Goal: Task Accomplishment & Management: Manage account settings

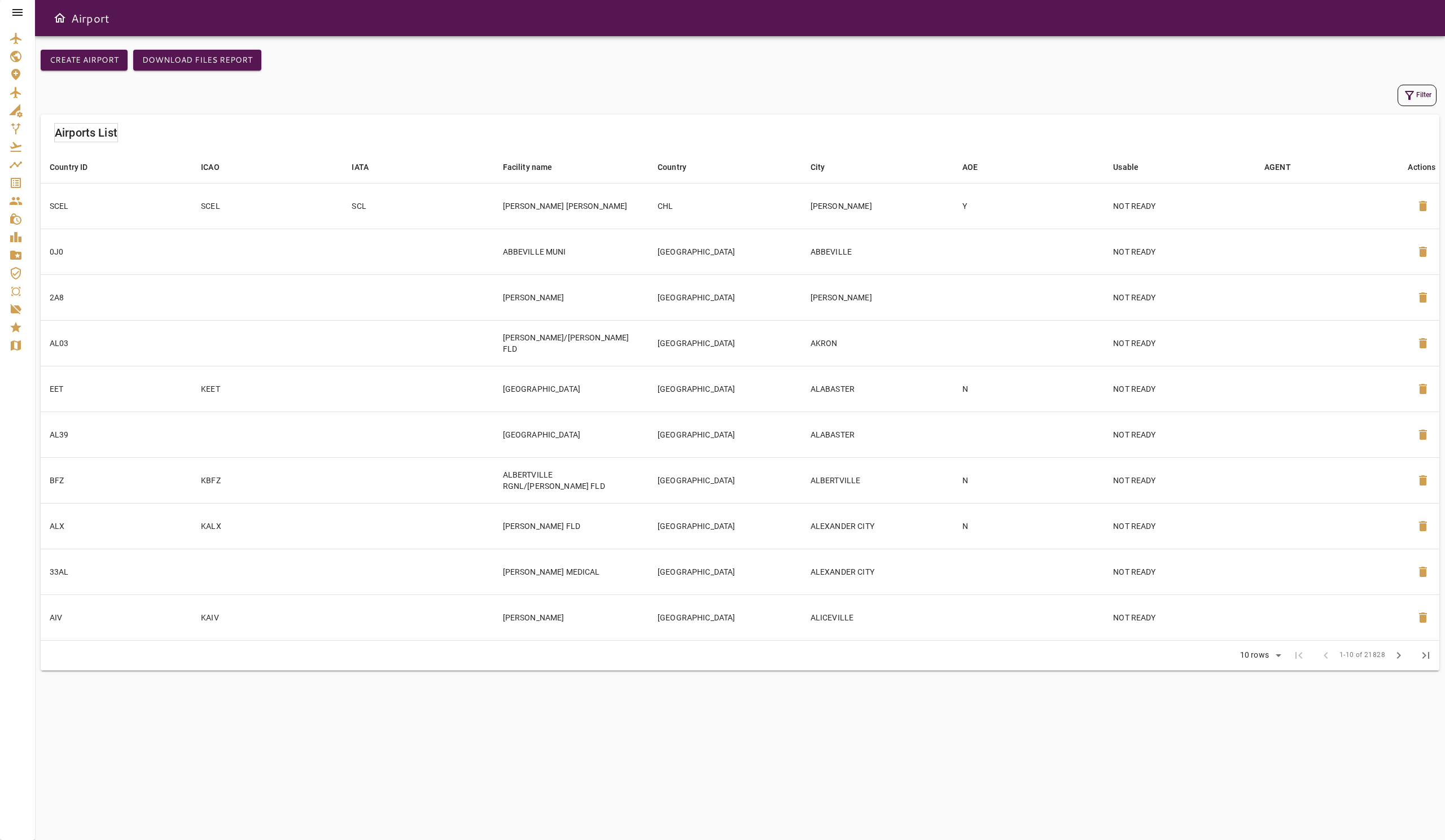
click at [19, 14] on icon at bounding box center [17, 12] width 10 height 7
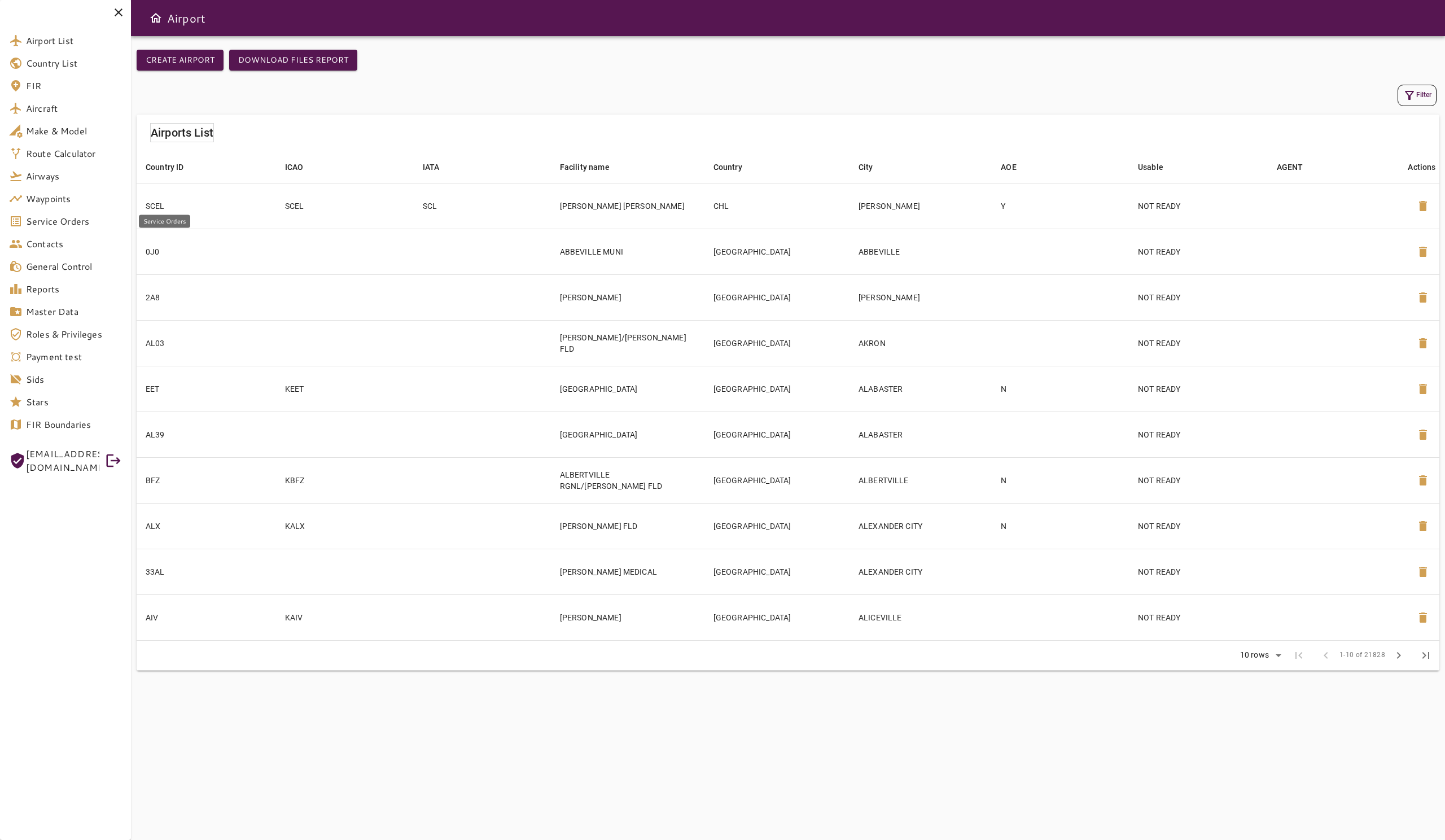
click at [79, 221] on span "Service Orders" at bounding box center [74, 221] width 96 height 14
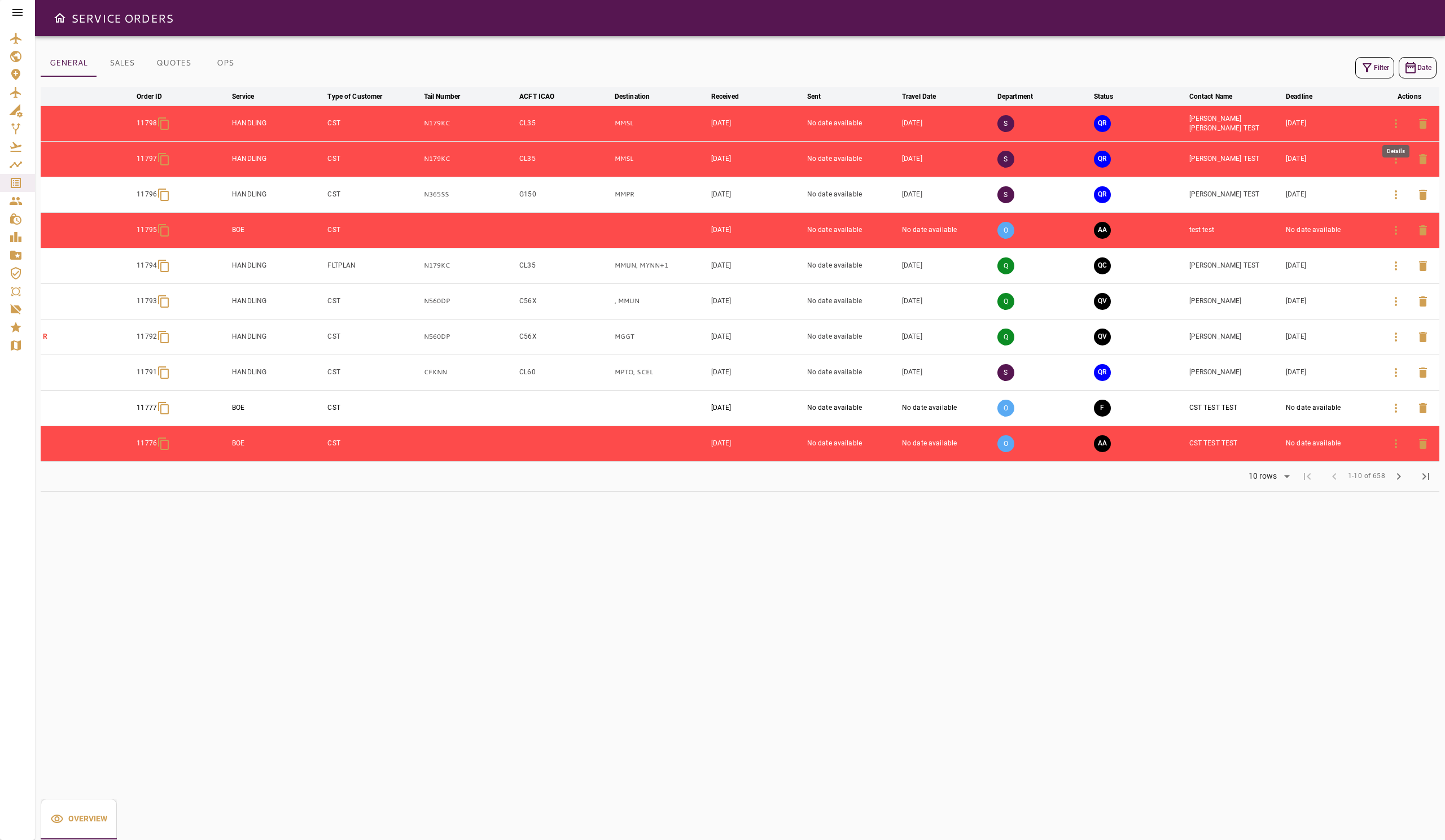
click at [722, 123] on icon "button" at bounding box center [1396, 123] width 14 height 14
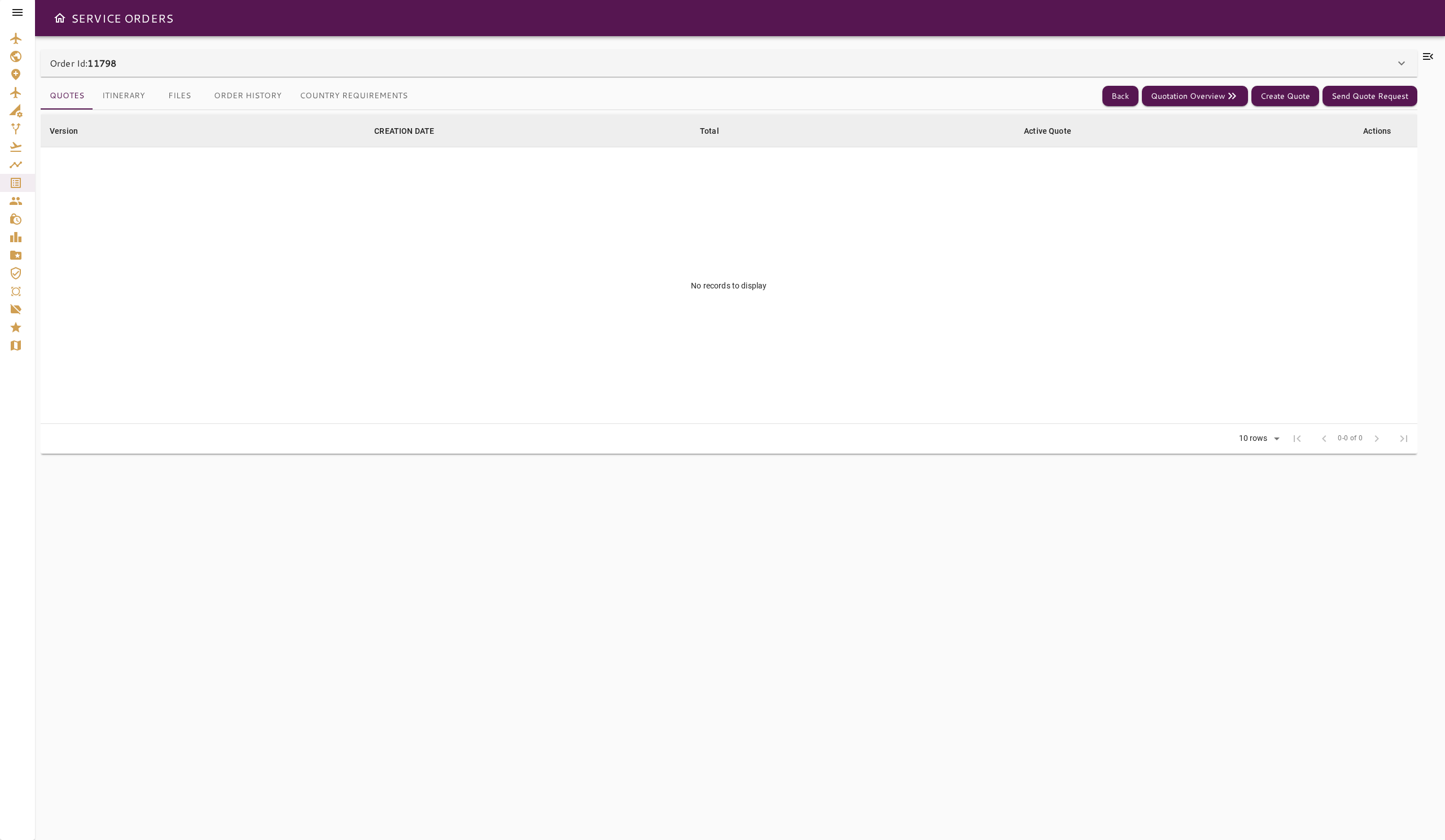
click at [722, 71] on div "Order Id: 11798" at bounding box center [728, 63] width 1376 height 27
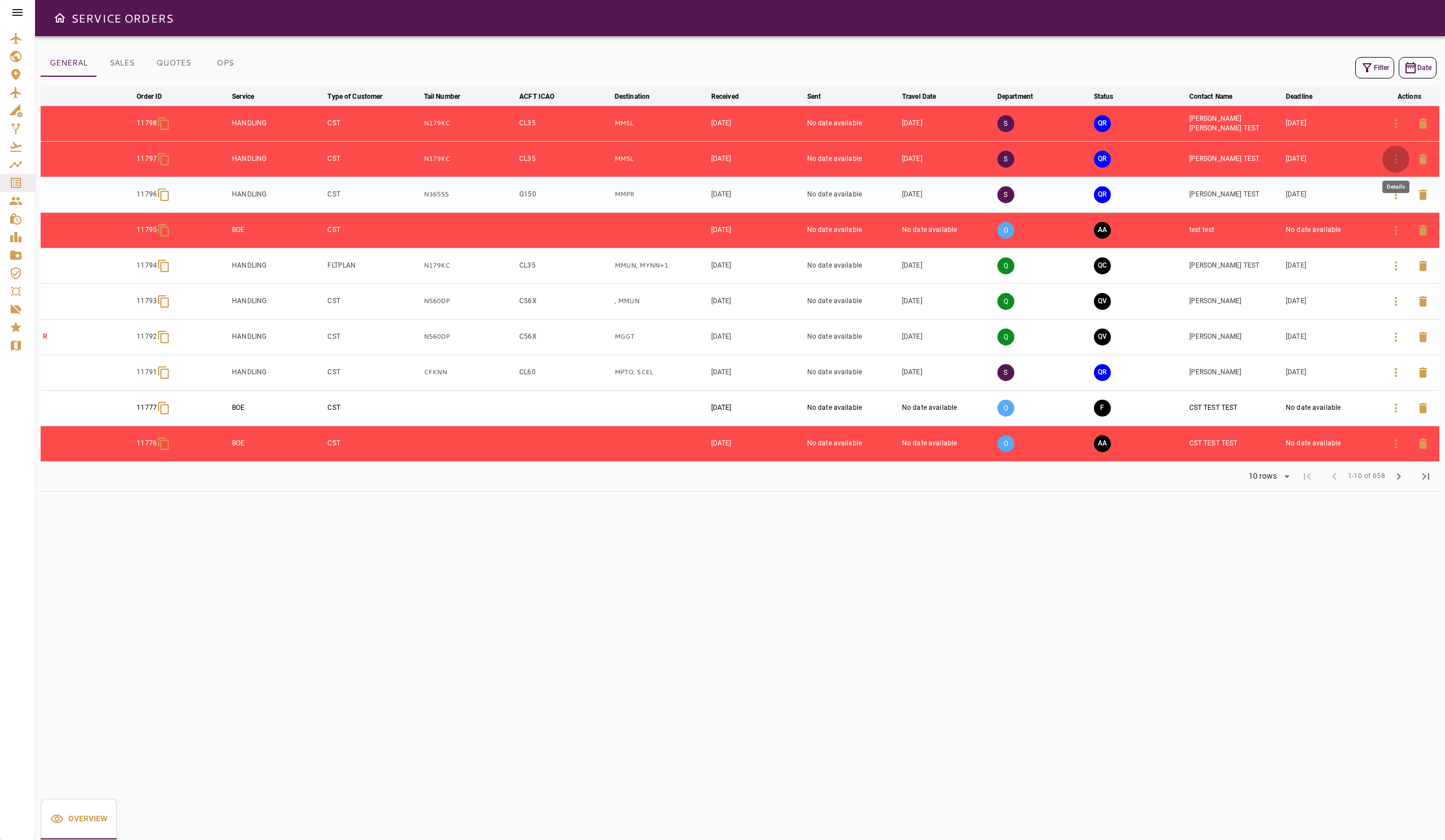
click at [722, 158] on icon "button" at bounding box center [1396, 159] width 14 height 14
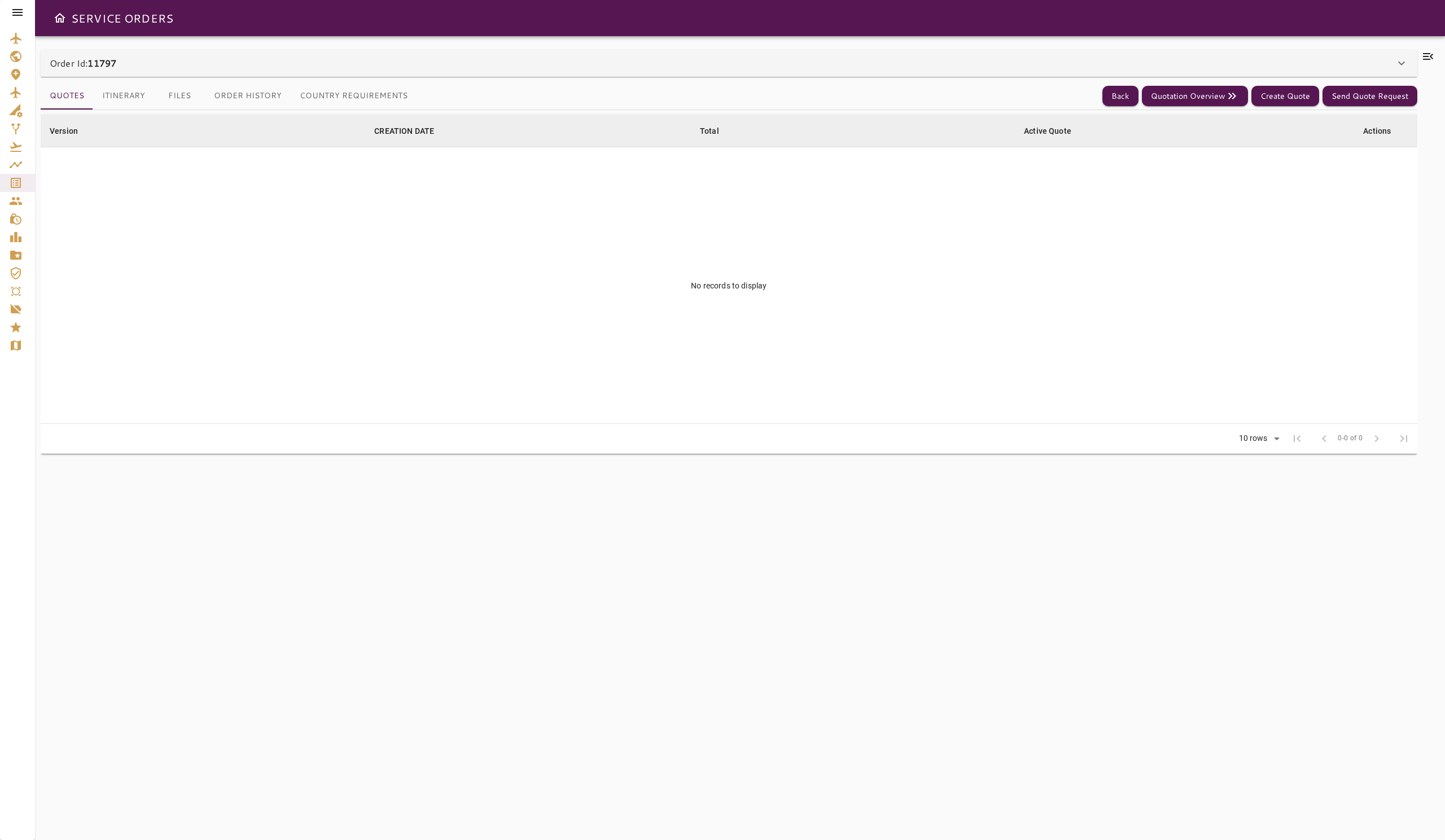
click at [601, 57] on div "Order Id: 11797" at bounding box center [721, 63] width 1345 height 14
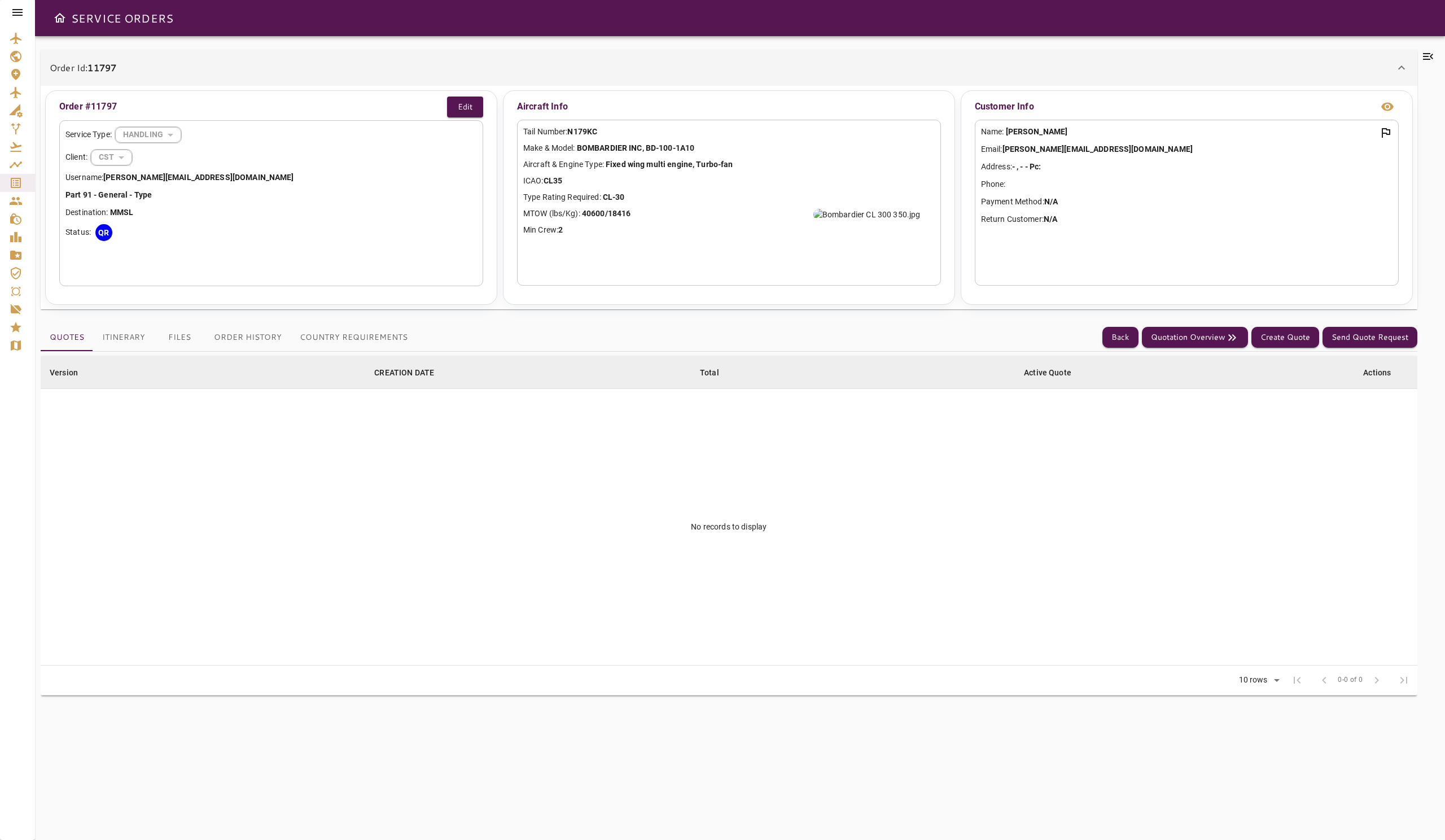
click at [601, 57] on div "Order Id: 11797" at bounding box center [728, 67] width 1376 height 36
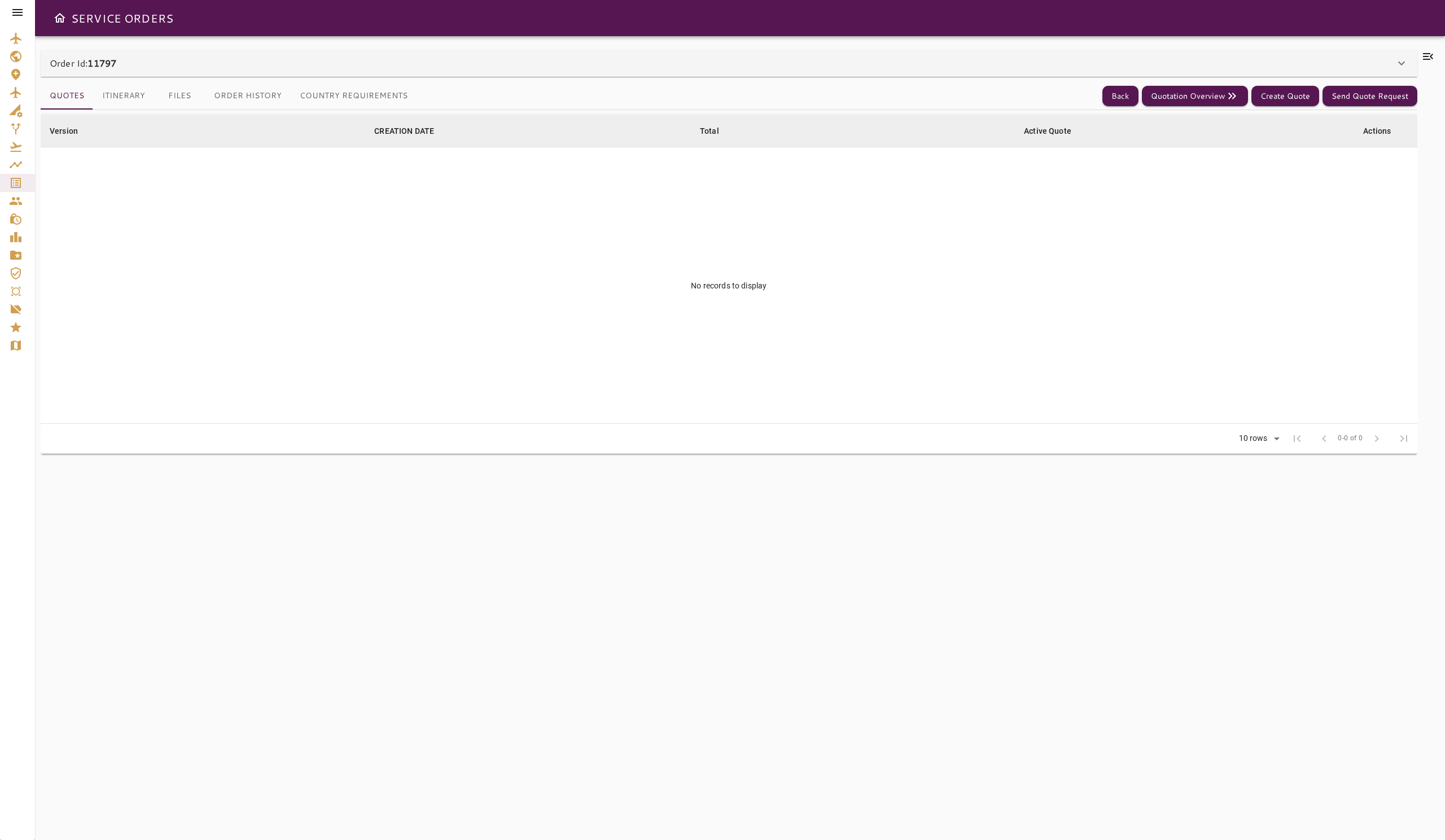
click at [20, 14] on icon at bounding box center [18, 12] width 14 height 14
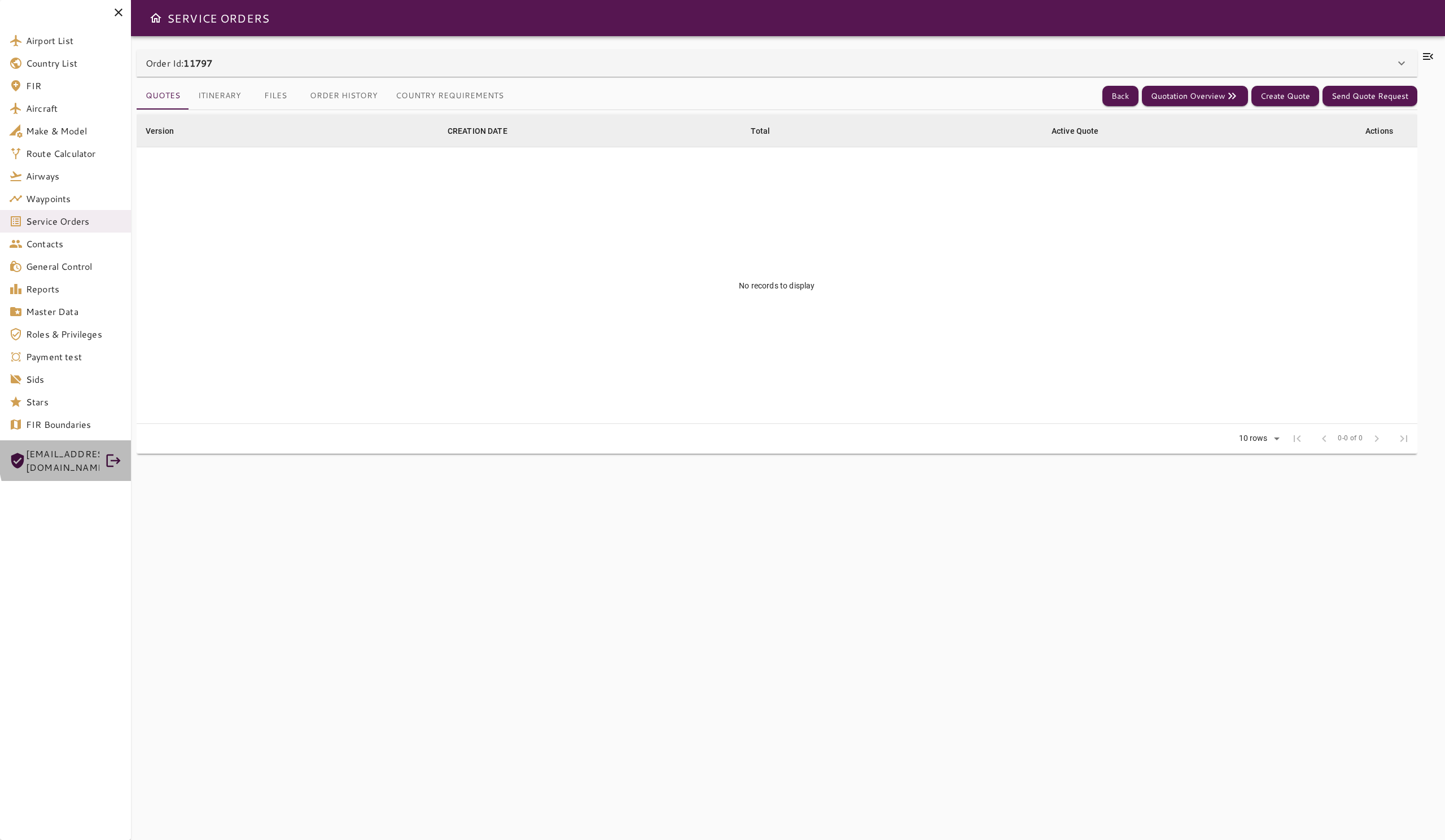
click at [95, 456] on span "[EMAIL_ADDRESS][DOMAIN_NAME]" at bounding box center [62, 461] width 73 height 27
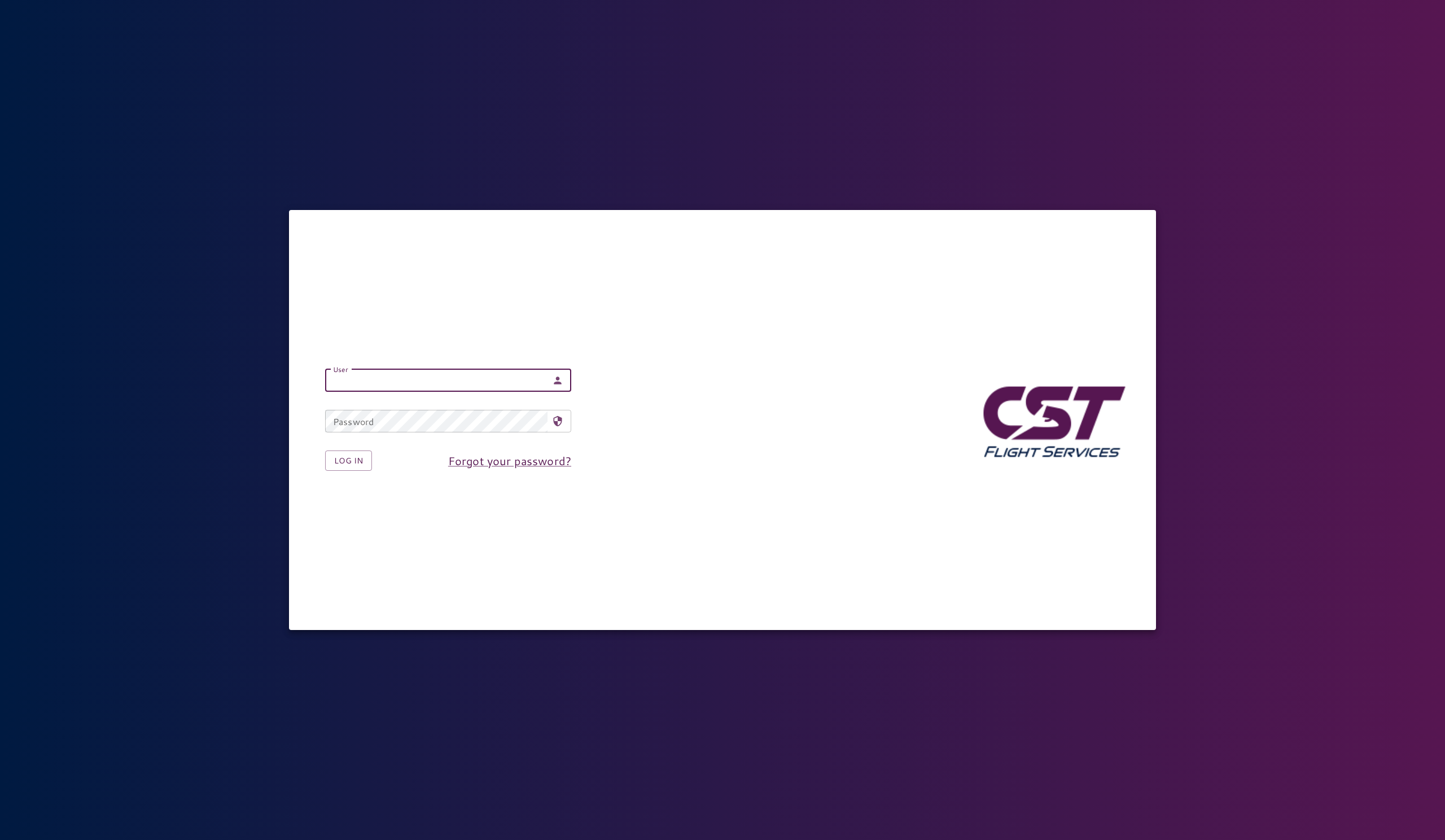
click at [387, 375] on input "User" at bounding box center [436, 380] width 222 height 23
click at [353, 458] on button "Log in" at bounding box center [348, 461] width 47 height 21
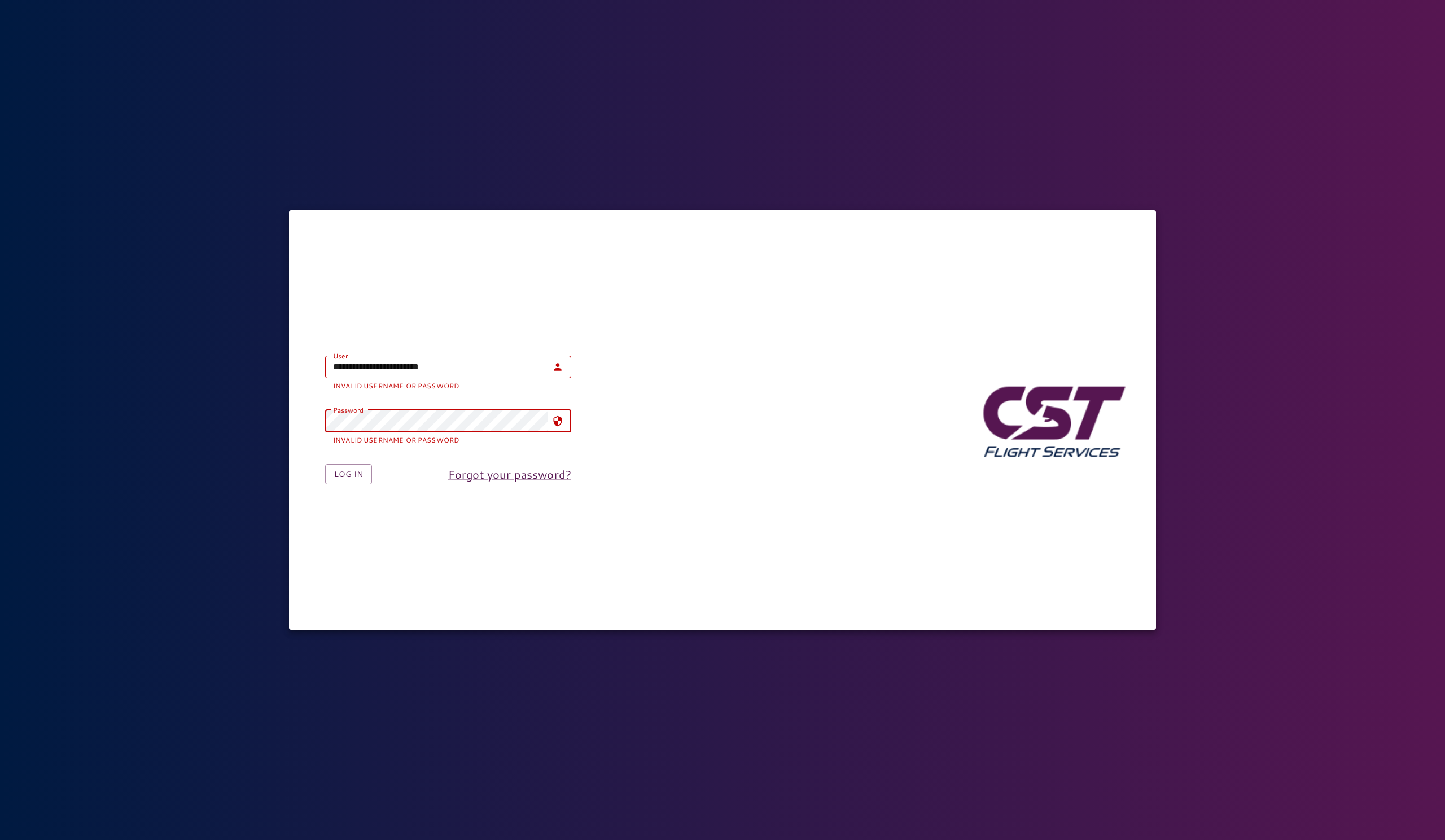
click at [0, 839] on nordpass-autofill-portal at bounding box center [0, 840] width 0 height 0
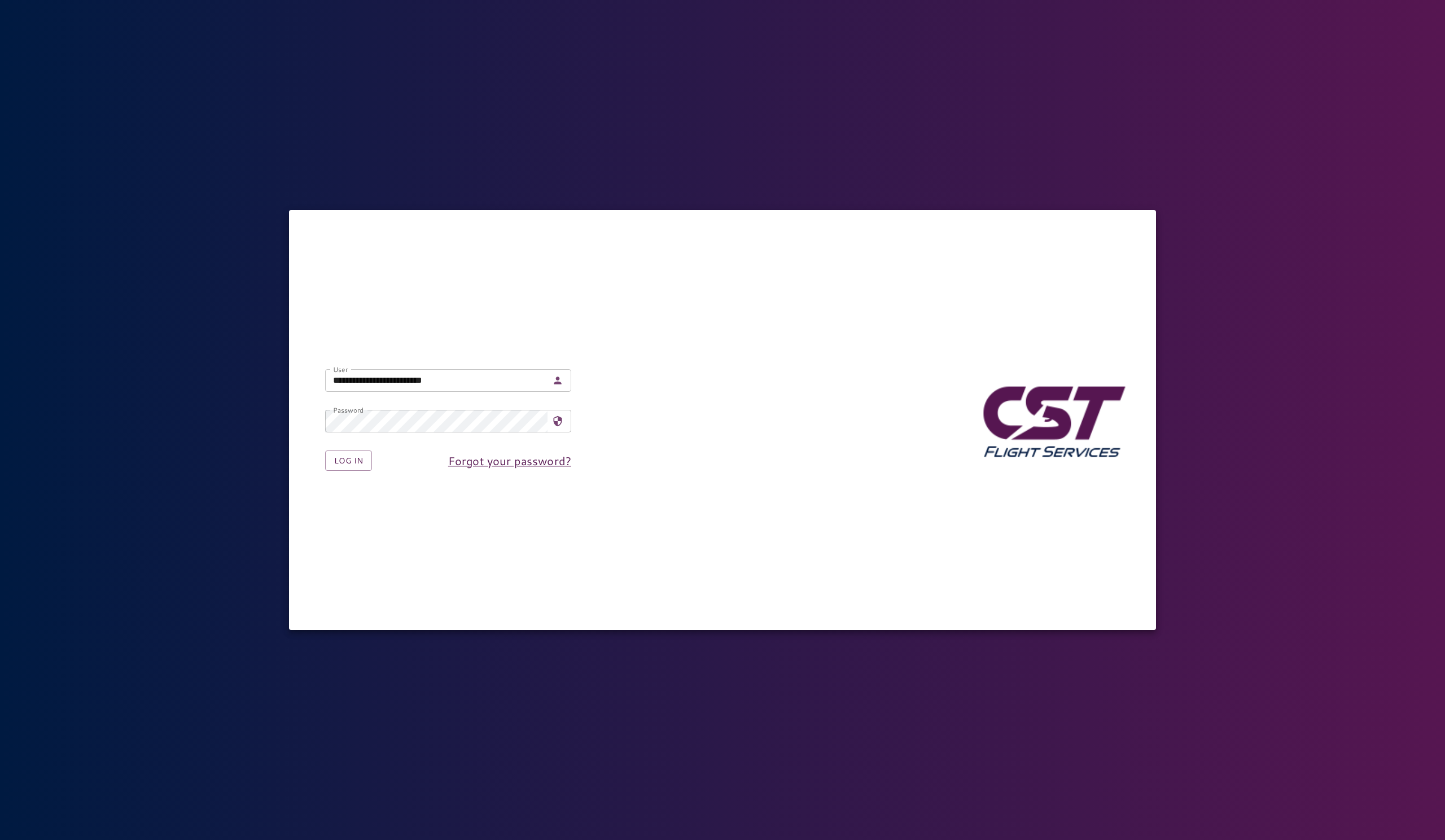
type input "**********"
click at [368, 465] on button "Log in" at bounding box center [348, 461] width 47 height 21
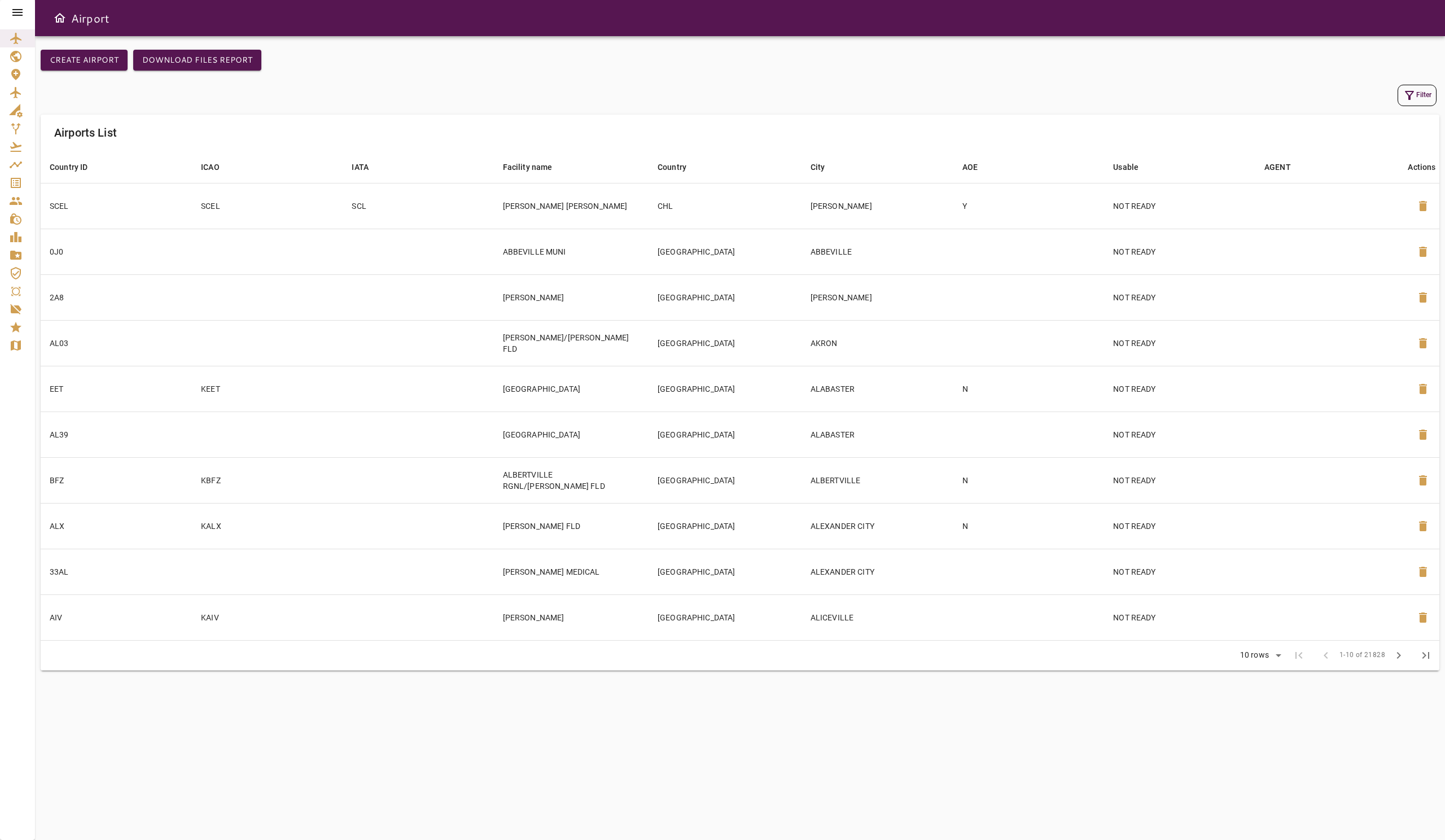
click at [10, 14] on div at bounding box center [17, 12] width 35 height 25
click at [20, 16] on icon at bounding box center [18, 12] width 14 height 14
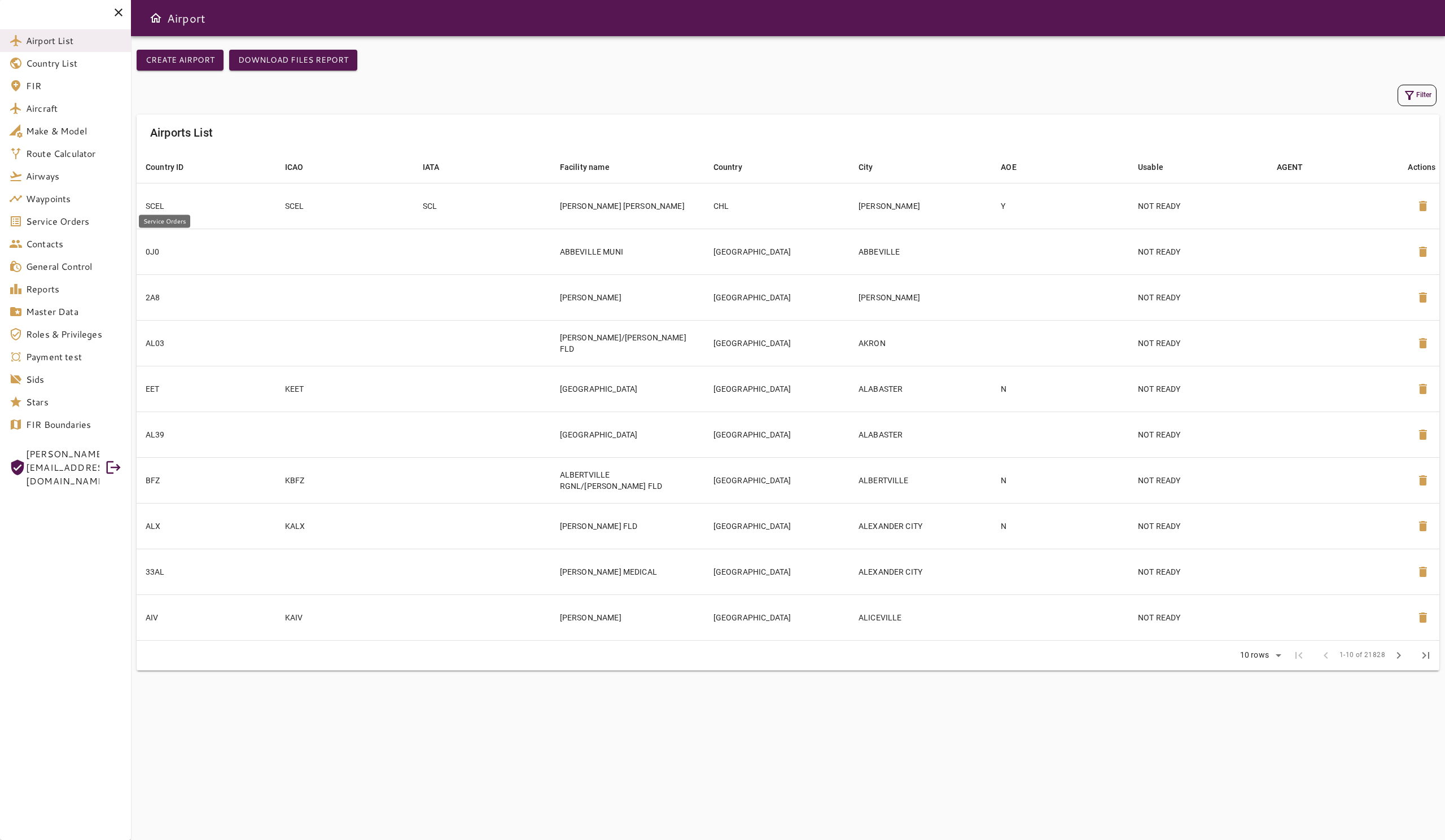
click at [82, 222] on span "Service Orders" at bounding box center [74, 221] width 96 height 14
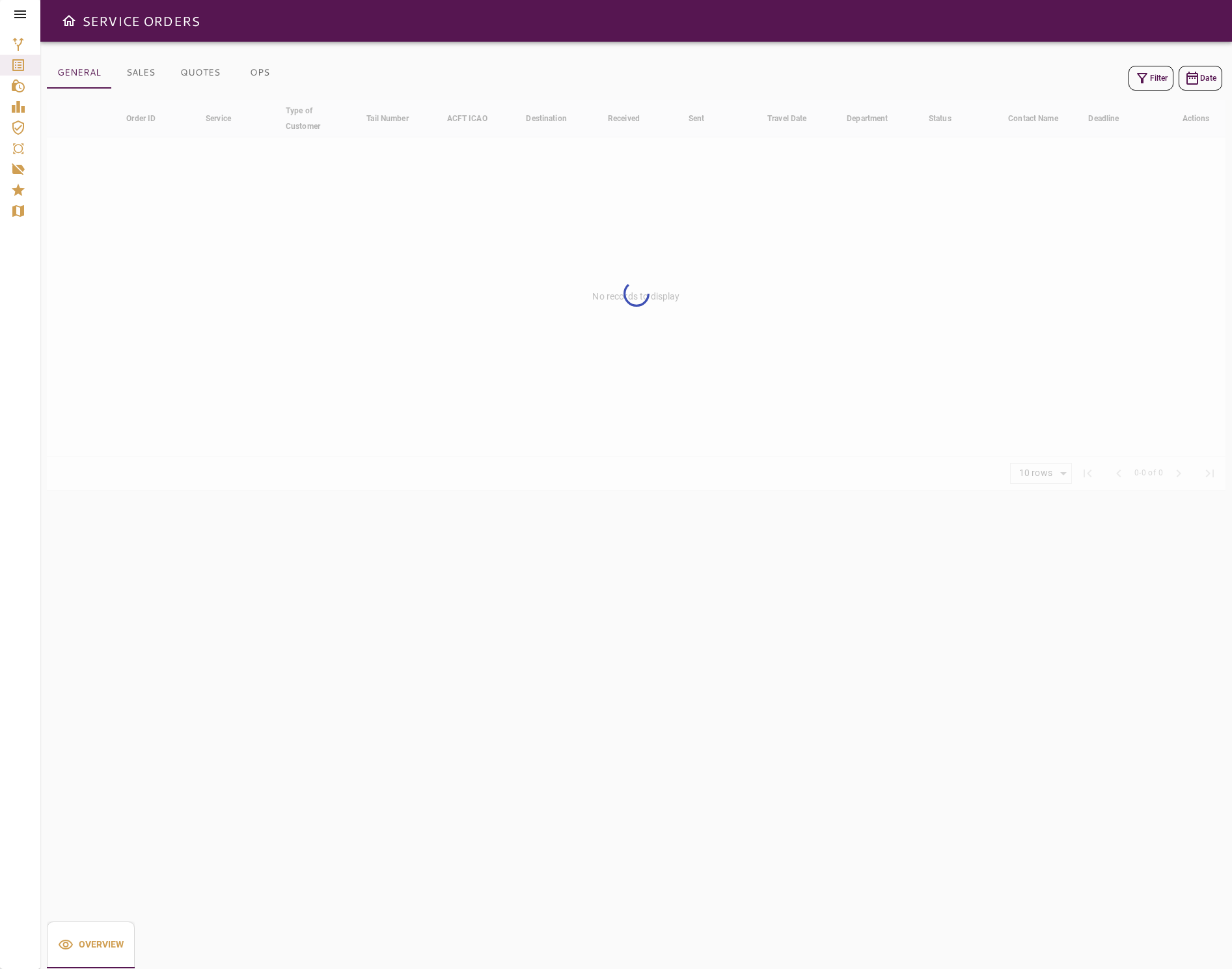
click at [28, 14] on div at bounding box center [20, 14] width 40 height 28
click at [21, 16] on icon at bounding box center [21, 14] width 16 height 16
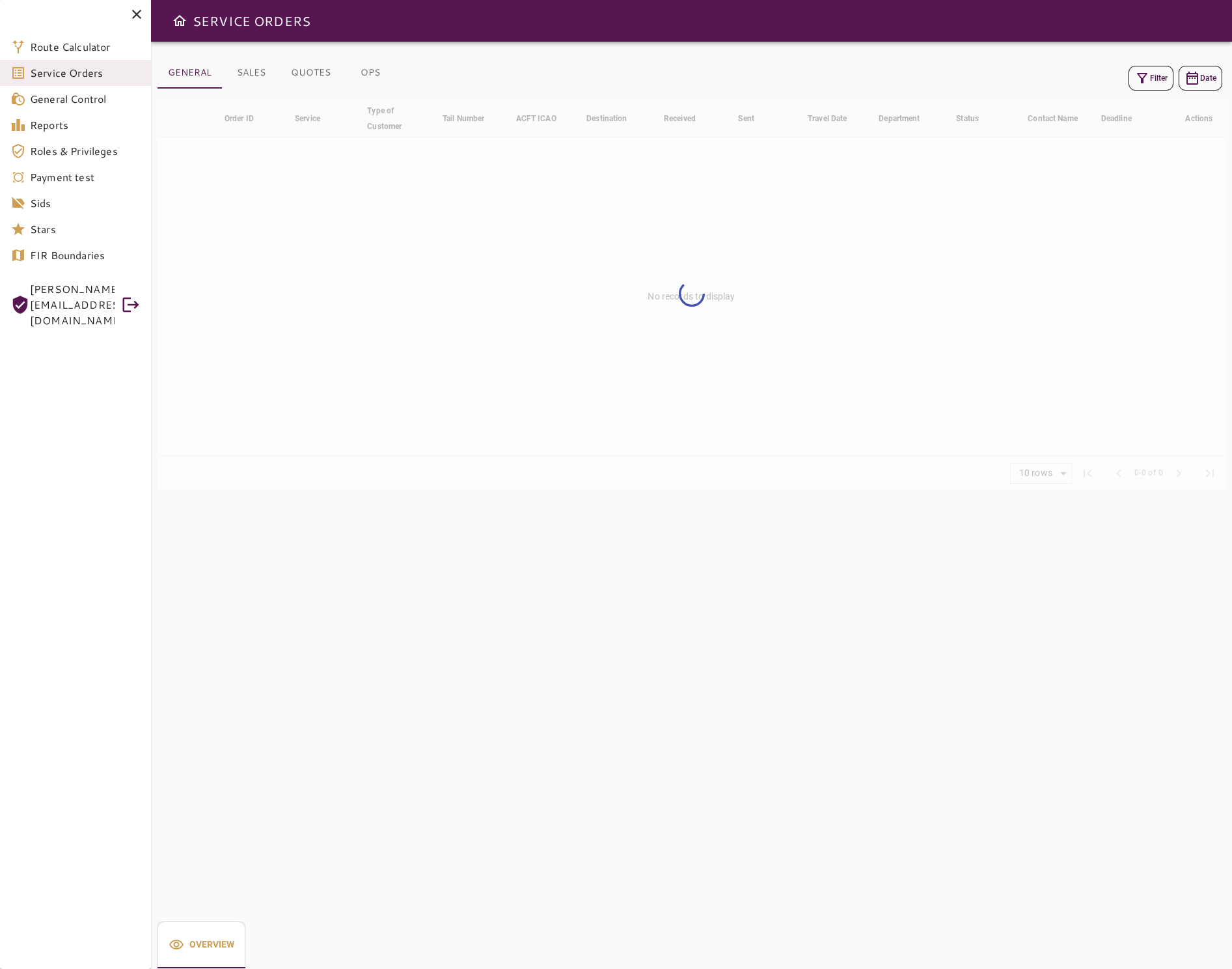
click at [73, 295] on span "[PERSON_NAME][EMAIL_ADDRESS][DOMAIN_NAME]" at bounding box center [72, 305] width 85 height 47
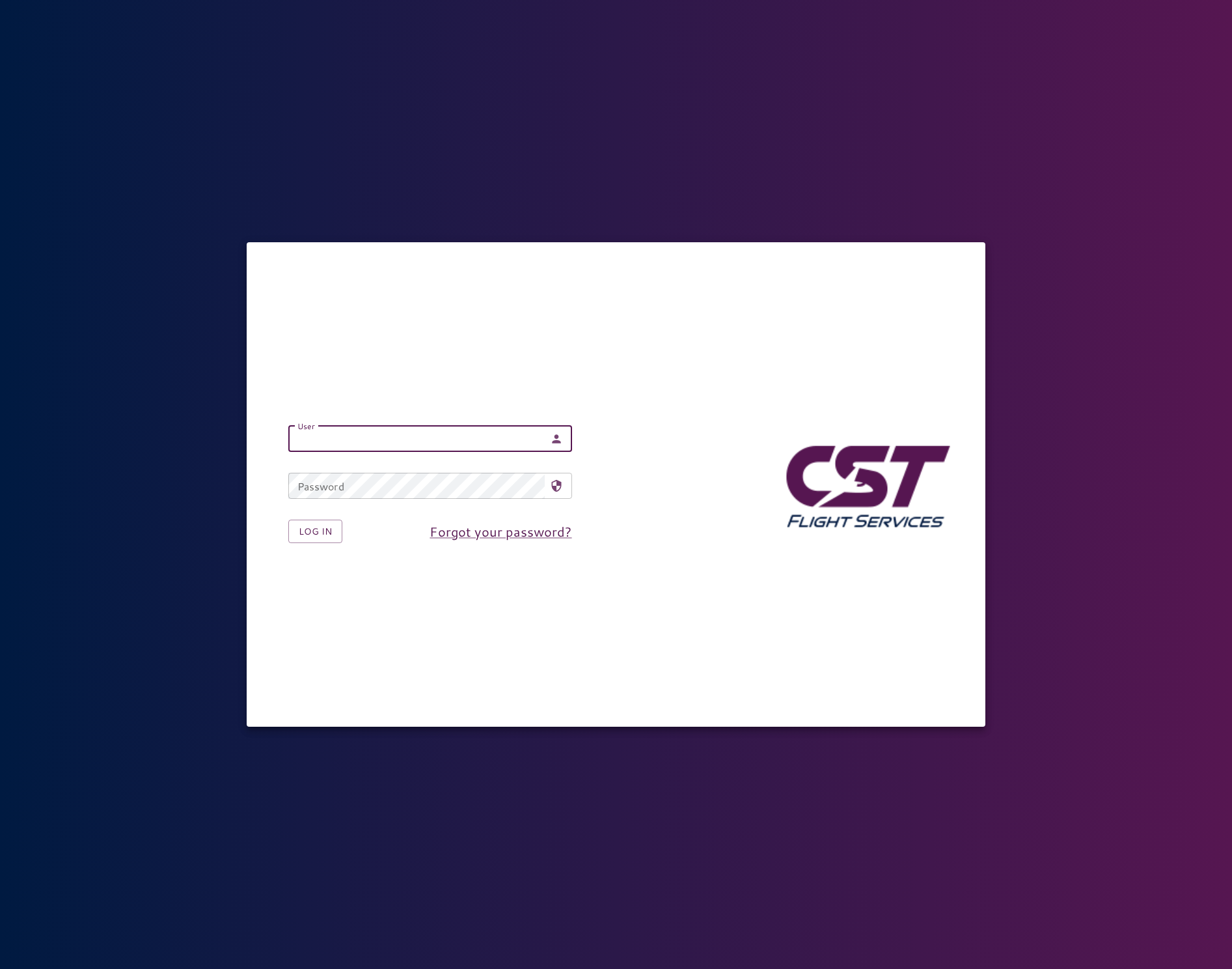
click at [413, 430] on input "User" at bounding box center [417, 438] width 256 height 26
click at [0, 968] on nordpass-autofill-portal at bounding box center [0, 969] width 0 height 0
type input "**********"
click at [319, 532] on button "Log in" at bounding box center [316, 532] width 54 height 24
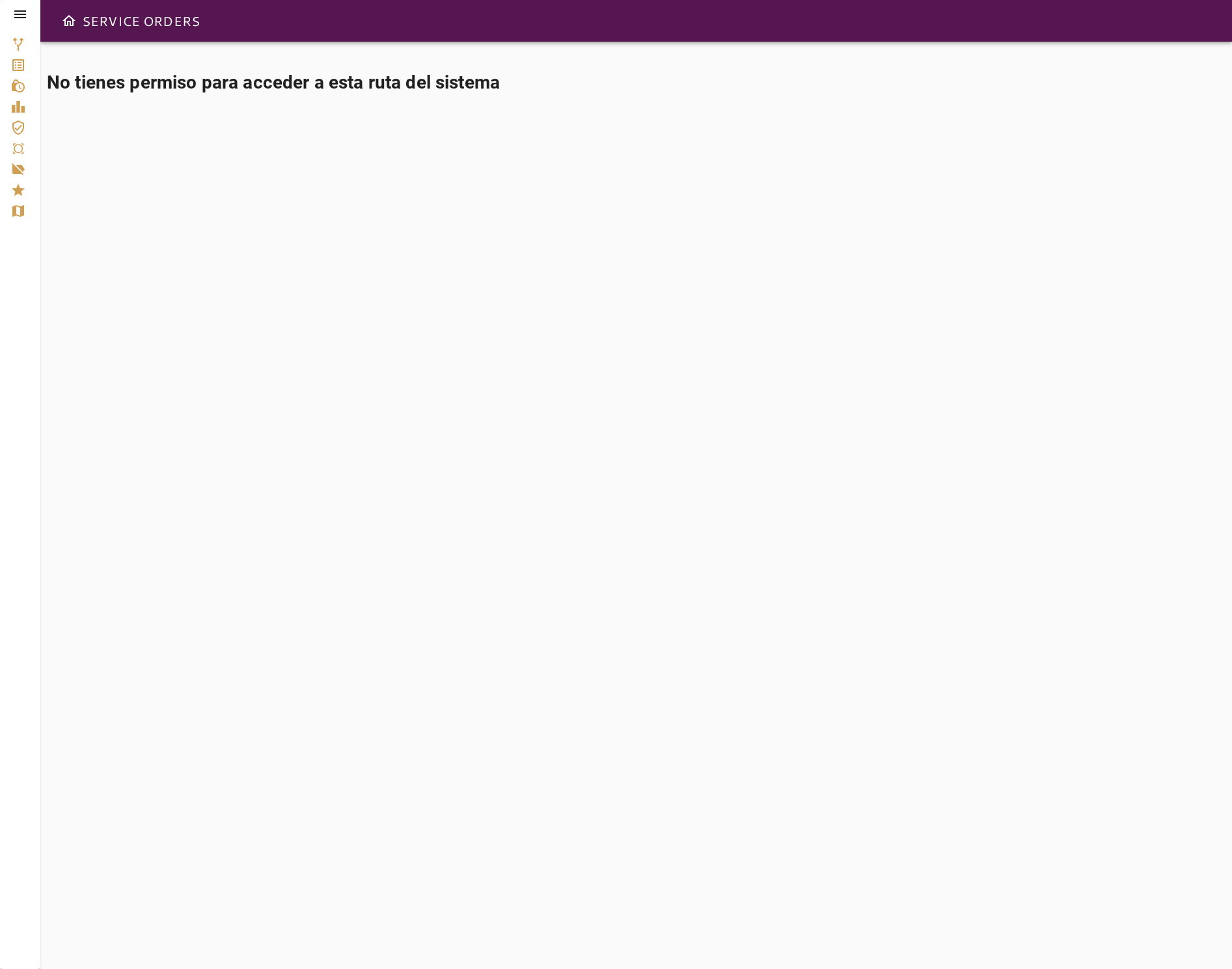
click at [17, 20] on icon at bounding box center [21, 14] width 16 height 16
click at [24, 11] on icon at bounding box center [20, 14] width 12 height 8
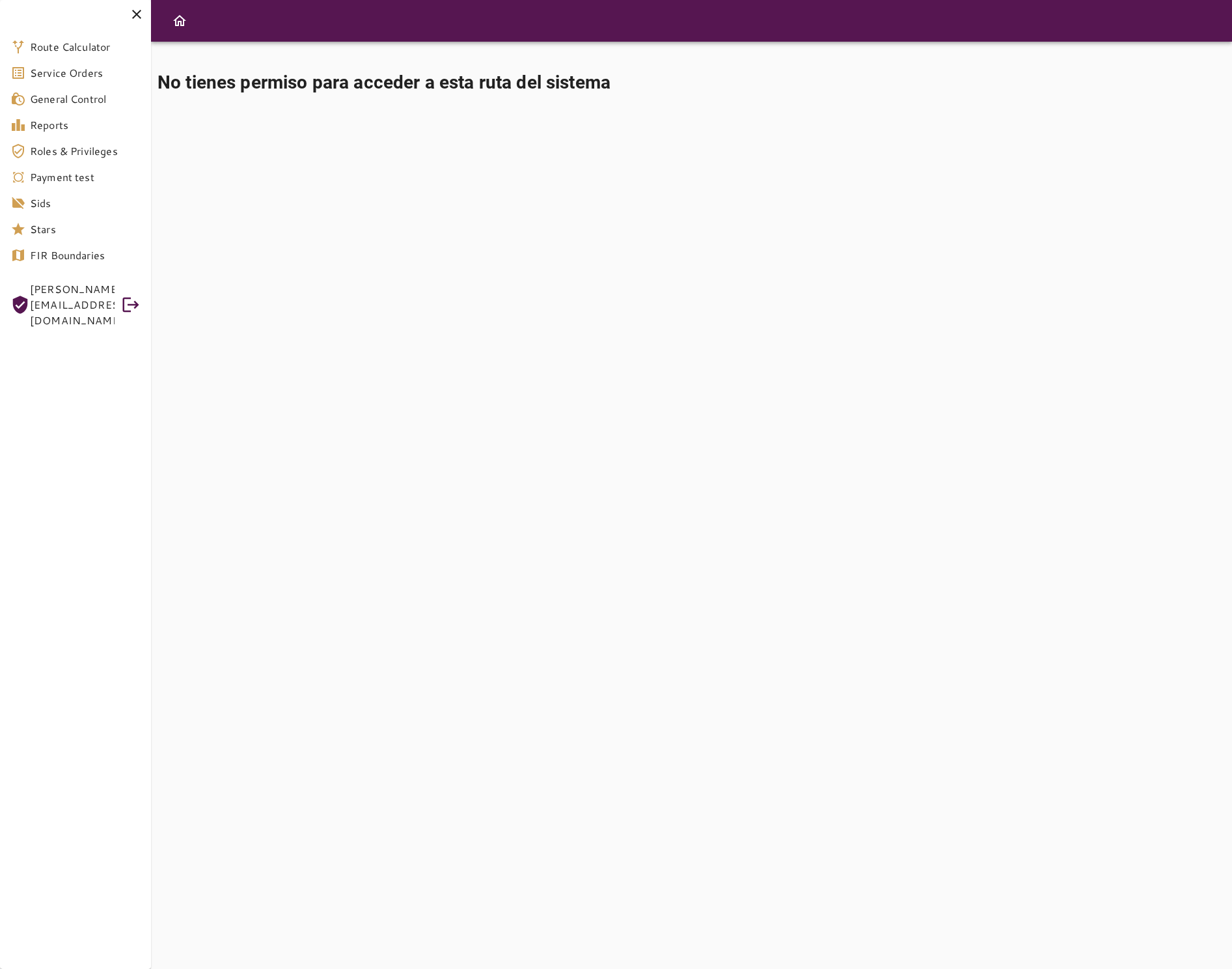
click at [69, 304] on span "[PERSON_NAME][EMAIL_ADDRESS][DOMAIN_NAME]" at bounding box center [72, 305] width 85 height 47
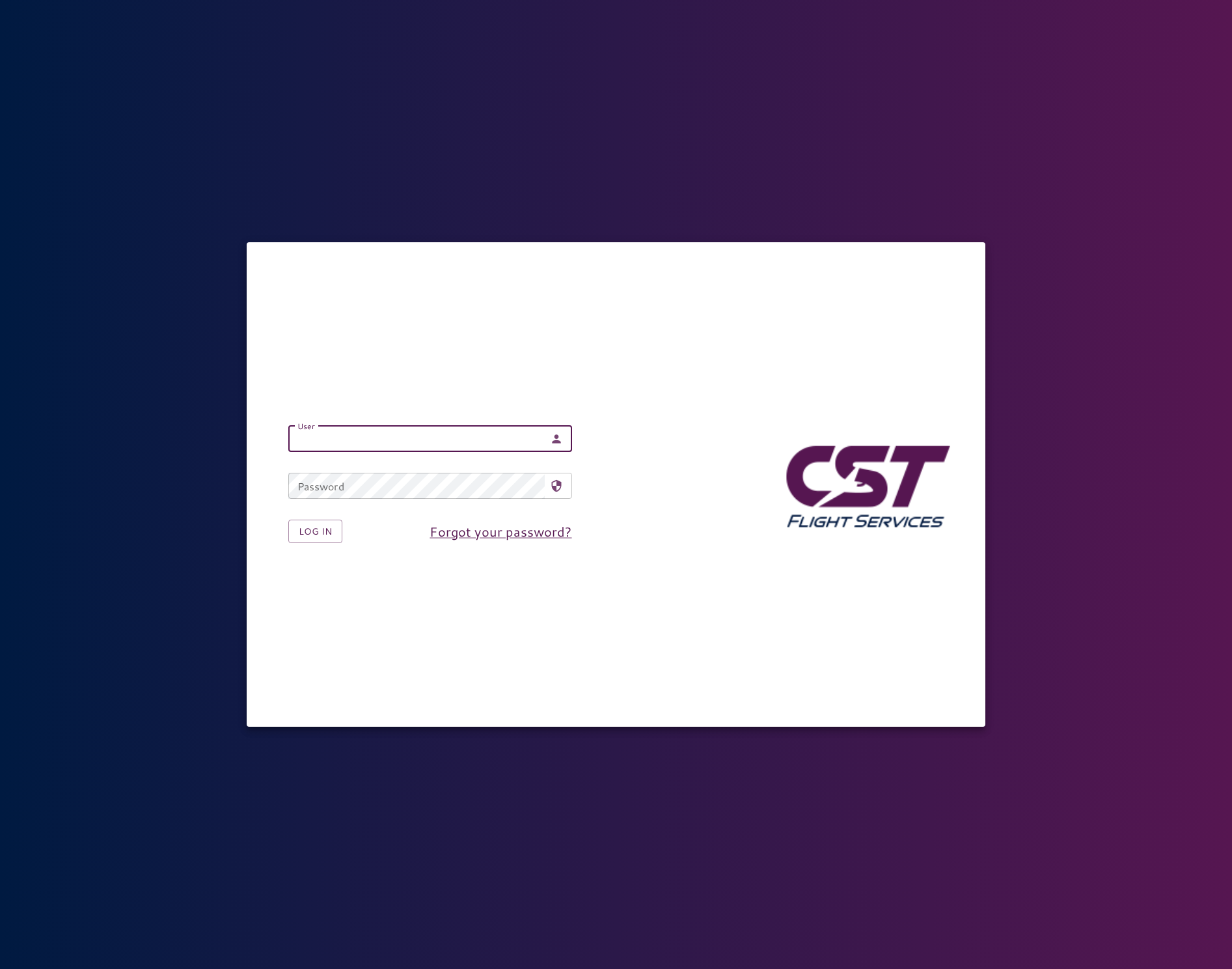
click at [376, 438] on input "User" at bounding box center [417, 438] width 256 height 26
click at [0, 968] on nordpass-autofill-portal at bounding box center [0, 969] width 0 height 0
type input "**********"
click at [490, 439] on input "**********" at bounding box center [417, 438] width 256 height 26
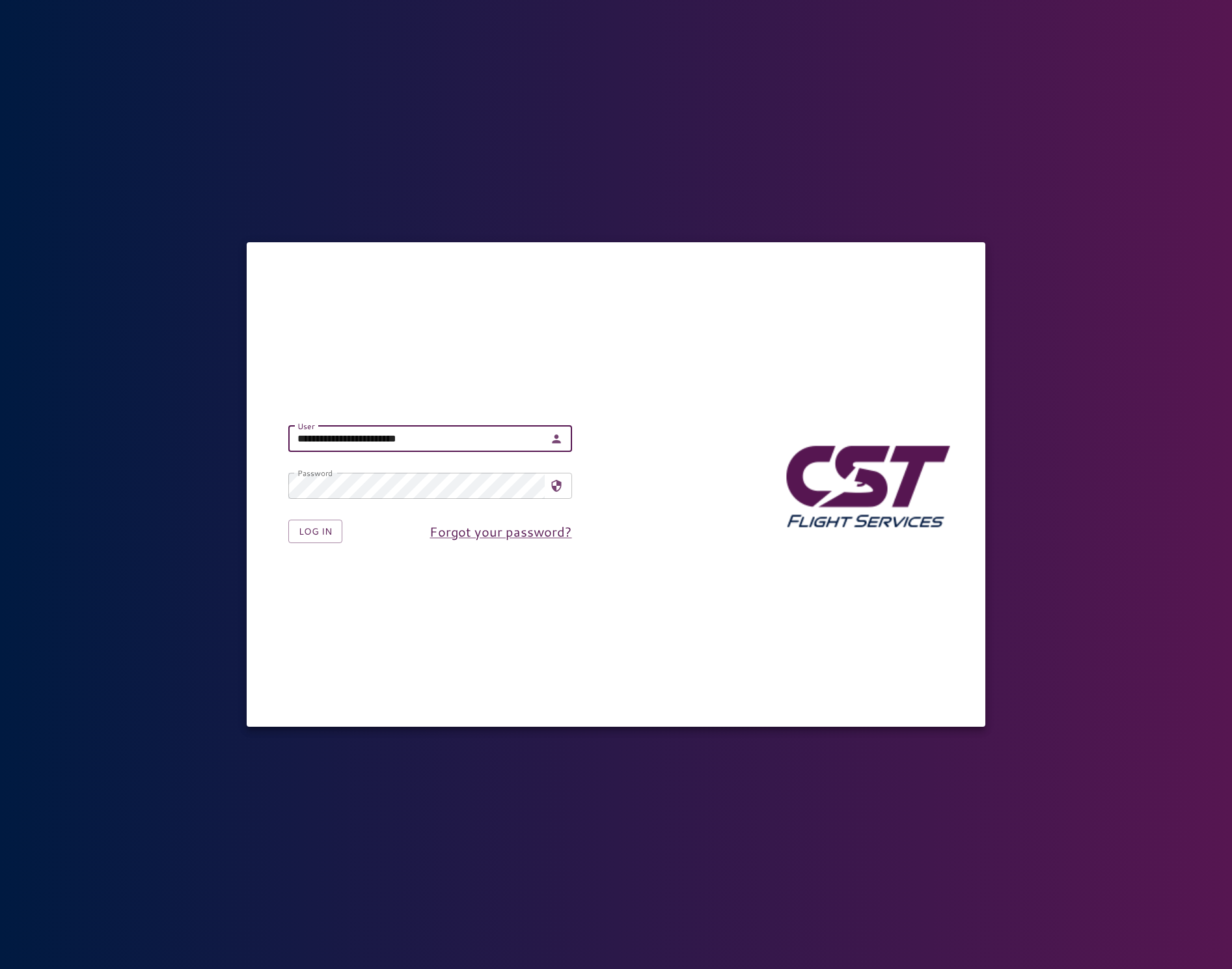
click at [289, 520] on button "Log in" at bounding box center [316, 532] width 54 height 24
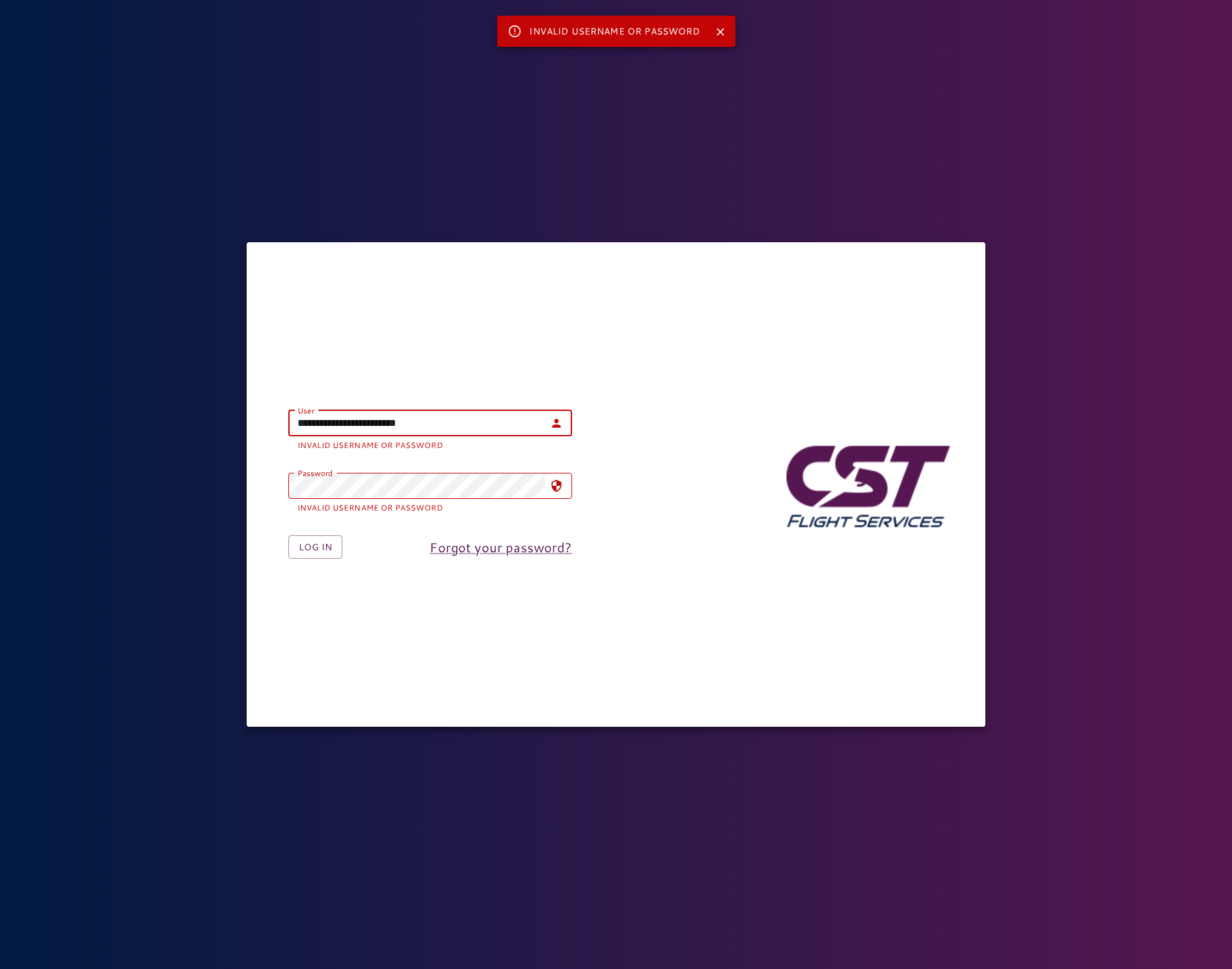
type input "**********"
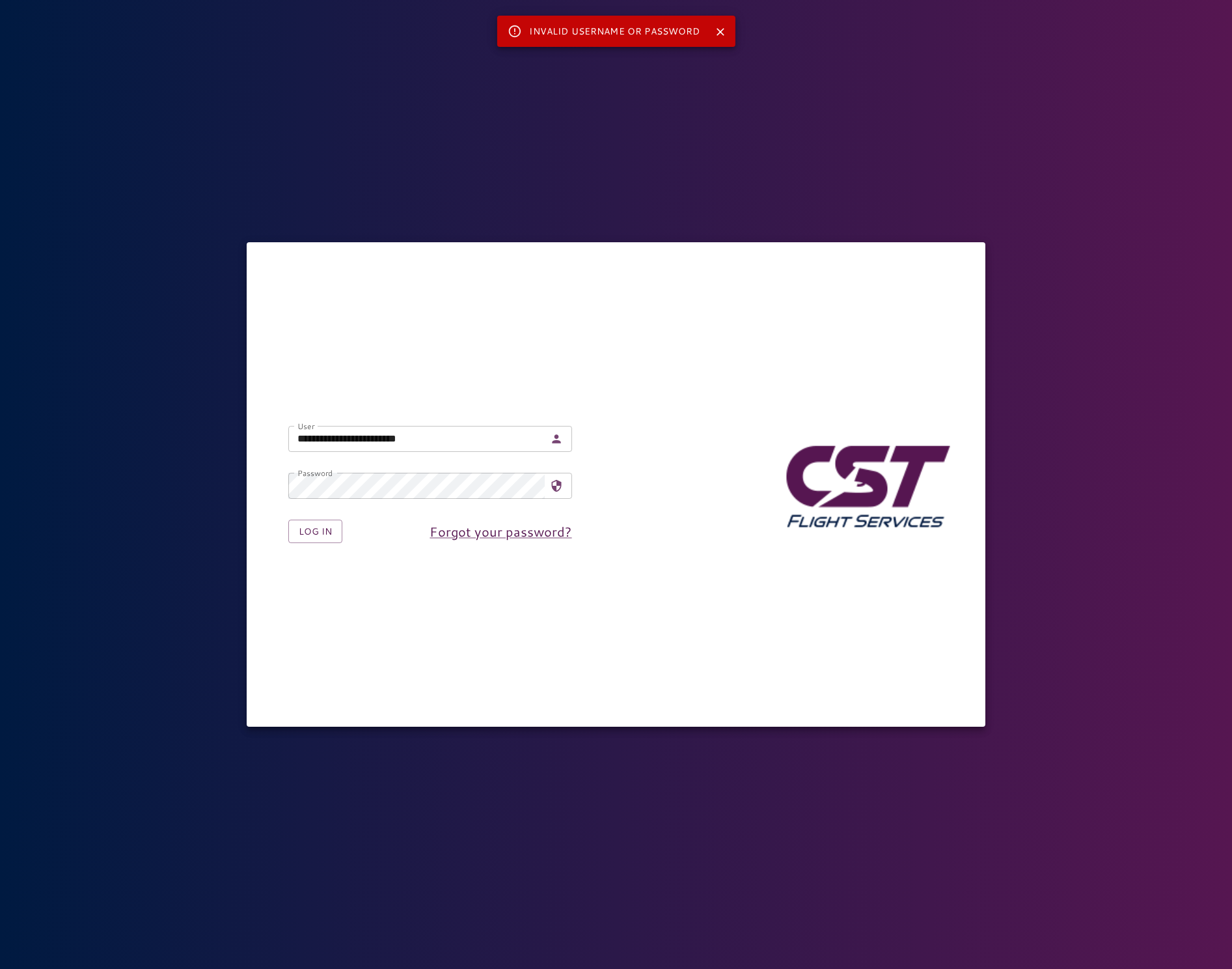
click at [0, 968] on nordpass-portal at bounding box center [0, 969] width 0 height 0
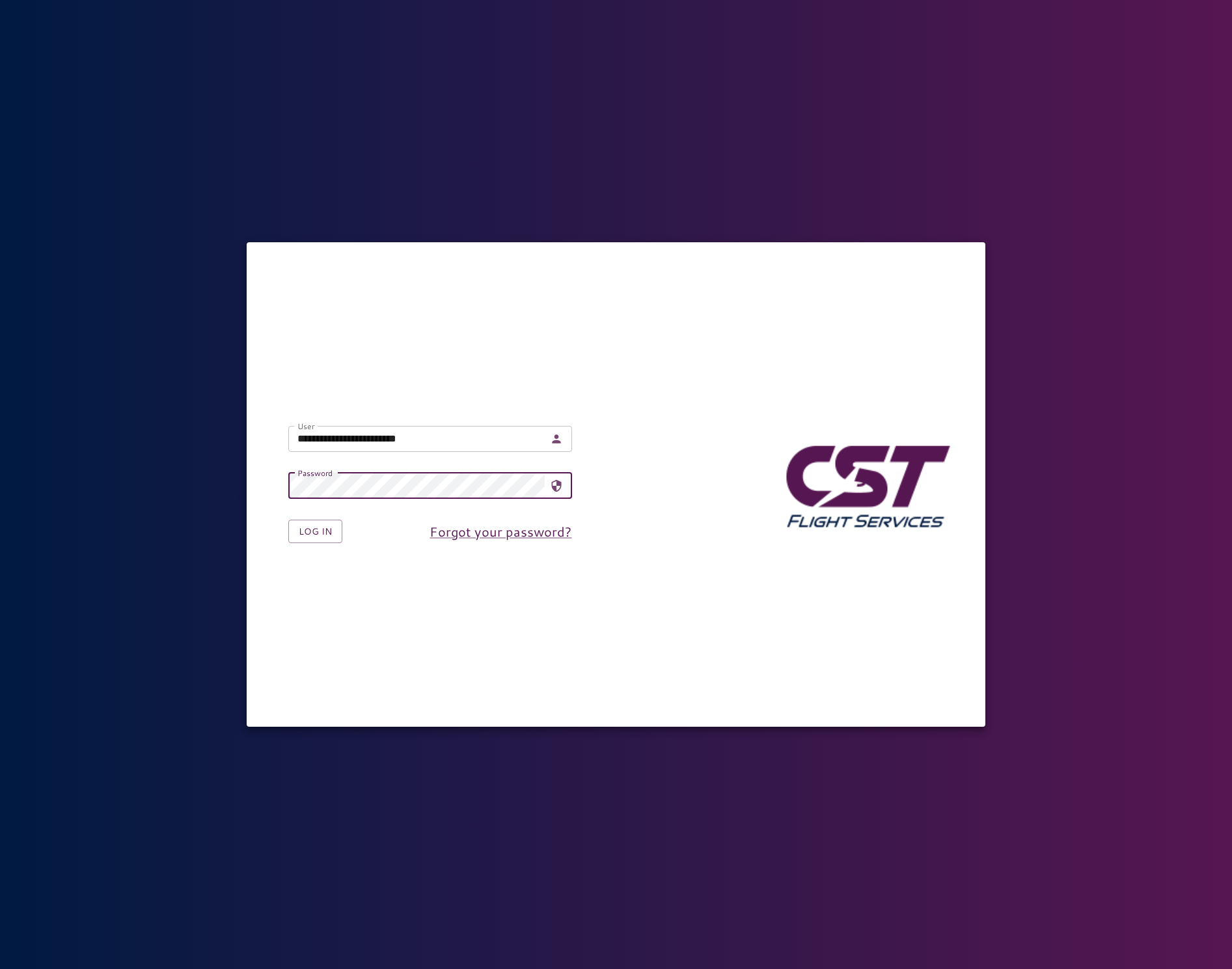
click at [289, 520] on button "Log in" at bounding box center [316, 532] width 54 height 24
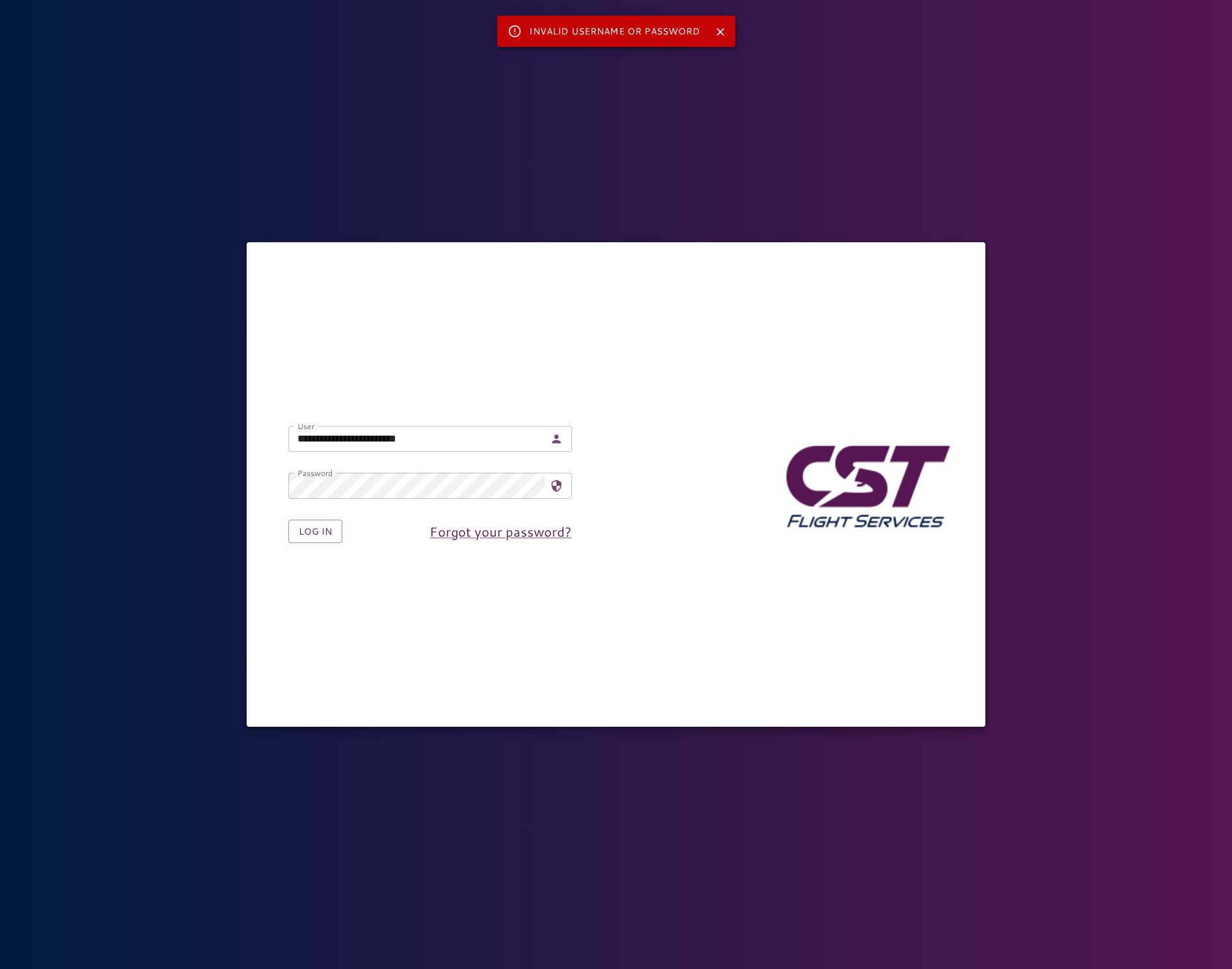
click at [0, 968] on nordpass-portal at bounding box center [0, 969] width 0 height 0
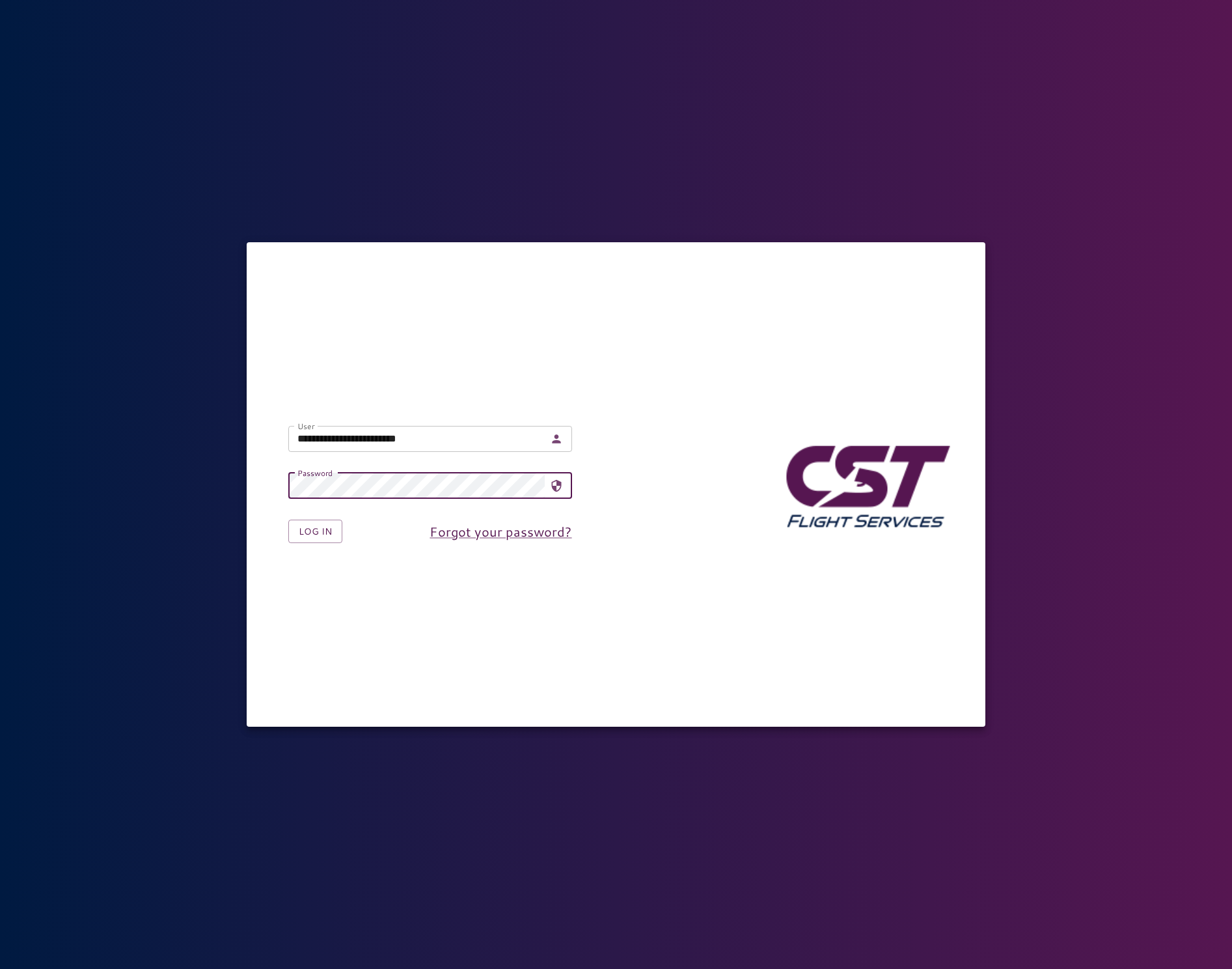
click at [289, 520] on button "Log in" at bounding box center [316, 532] width 54 height 24
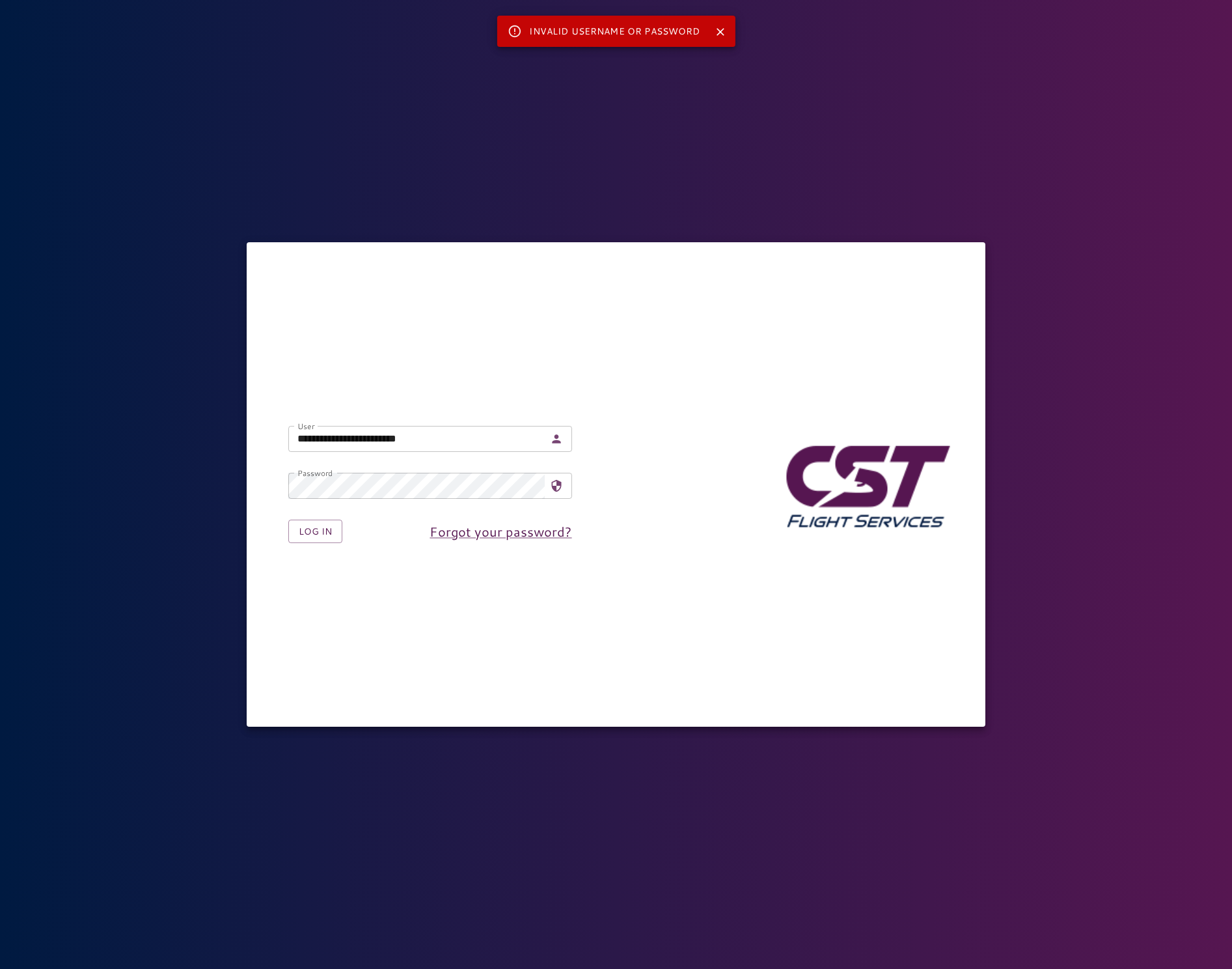
click at [0, 968] on nordpass-portal at bounding box center [0, 969] width 0 height 0
